Goal: Task Accomplishment & Management: Manage account settings

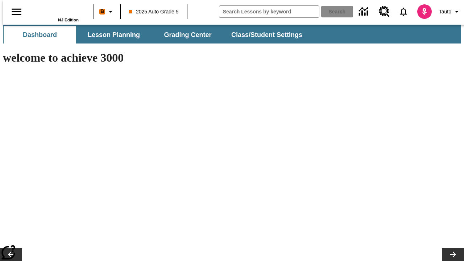
type input "-1"
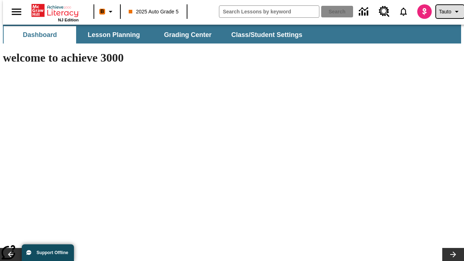
click at [446, 12] on span "Tauto" at bounding box center [445, 12] width 12 height 8
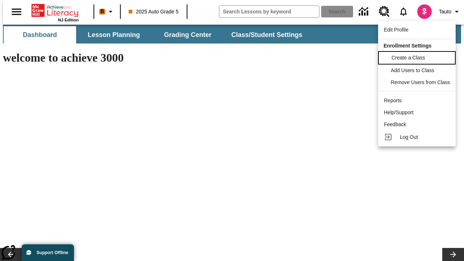
click at [418, 57] on span "Create a Class" at bounding box center [408, 58] width 34 height 6
click at [418, 70] on span "Add Users to Class" at bounding box center [412, 70] width 43 height 6
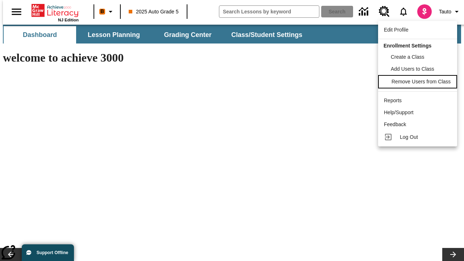
click at [418, 82] on span "Remove Users from Class" at bounding box center [420, 82] width 59 height 6
